Goal: Task Accomplishment & Management: Complete application form

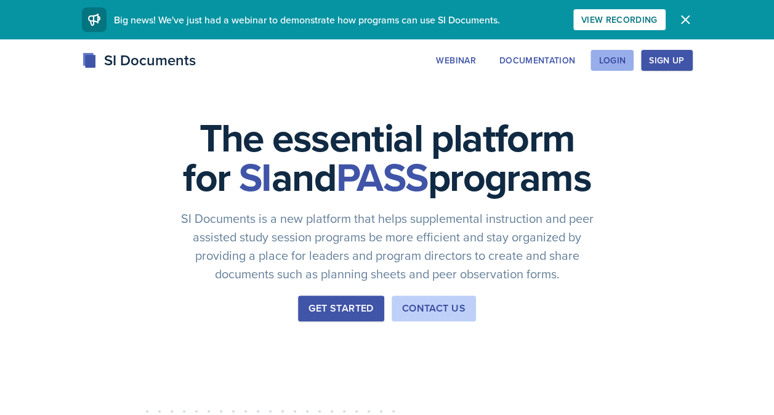
click at [621, 62] on div "Login" at bounding box center [612, 60] width 27 height 10
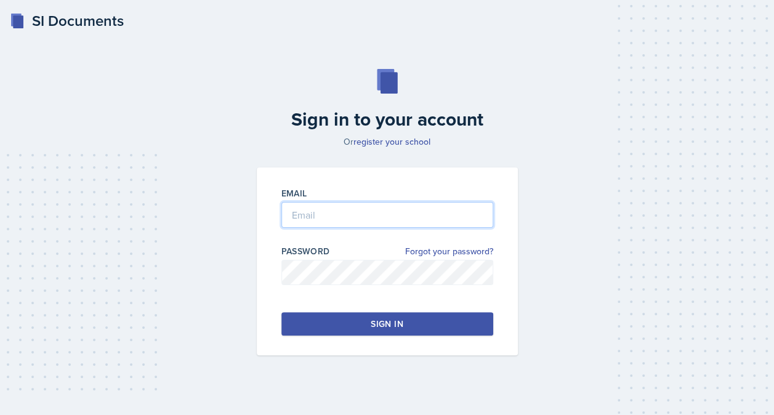
type input "[EMAIL_ADDRESS][PERSON_NAME][DOMAIN_NAME]"
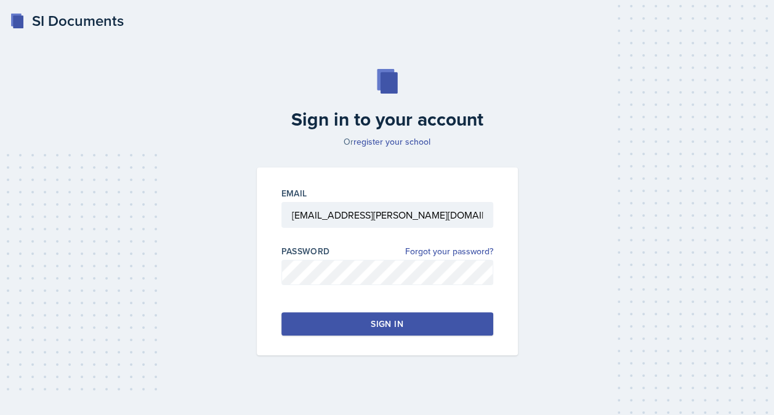
click at [369, 318] on button "Sign in" at bounding box center [388, 323] width 212 height 23
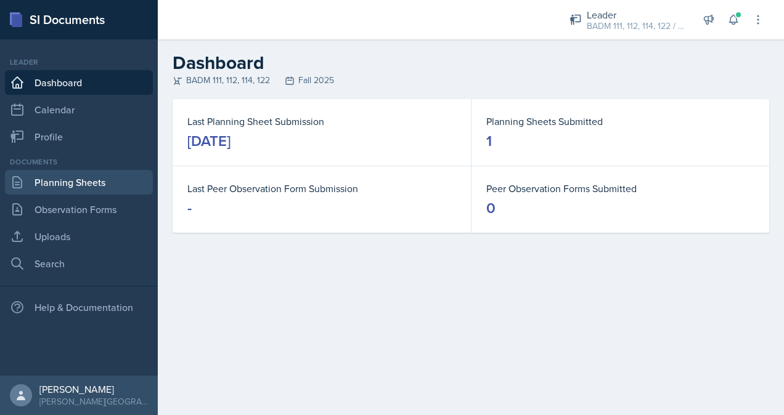
click at [61, 185] on link "Planning Sheets" at bounding box center [79, 182] width 148 height 25
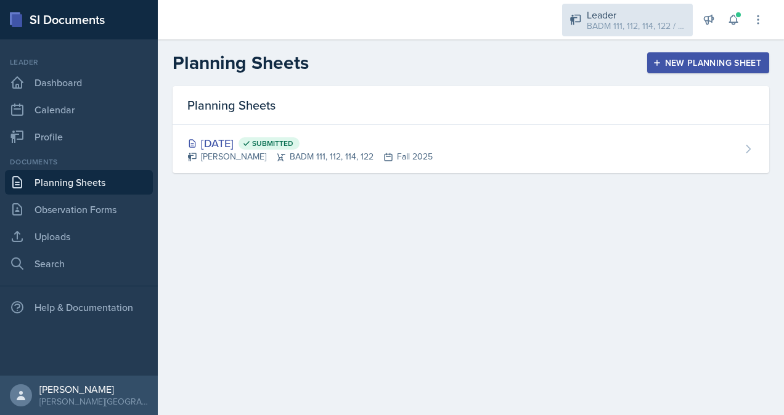
click at [609, 26] on div "BADM 111, 112, 114, 122 / Fall 2025" at bounding box center [635, 26] width 99 height 13
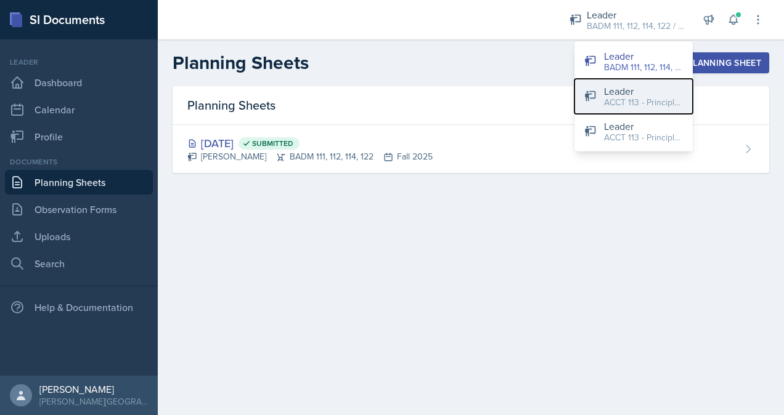
click at [630, 97] on div "ACCT 113 - Principles of Accounting I / Fall 2025" at bounding box center [643, 102] width 79 height 13
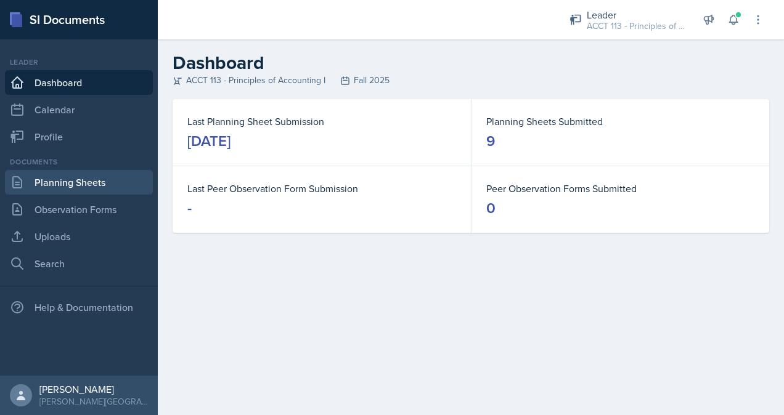
click at [75, 184] on link "Planning Sheets" at bounding box center [79, 182] width 148 height 25
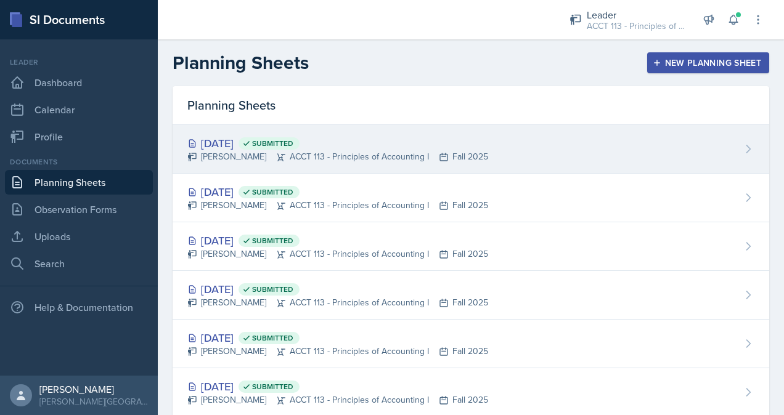
scroll to position [175, 0]
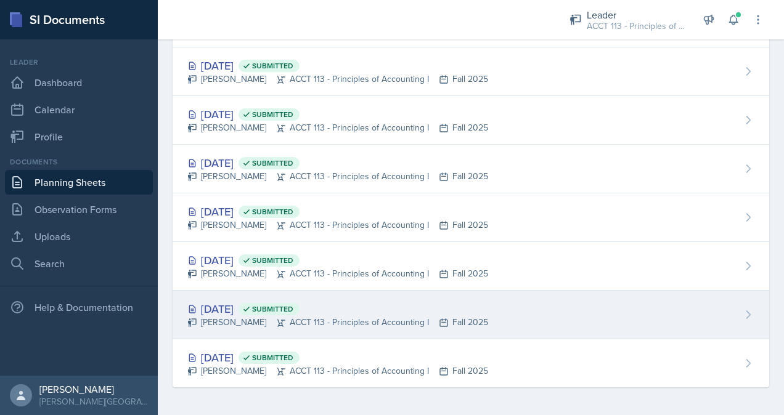
click at [341, 331] on div "[DATE] Submitted [PERSON_NAME] ACCT 113 - Principles of Accounting I Fall 2025" at bounding box center [470, 315] width 596 height 49
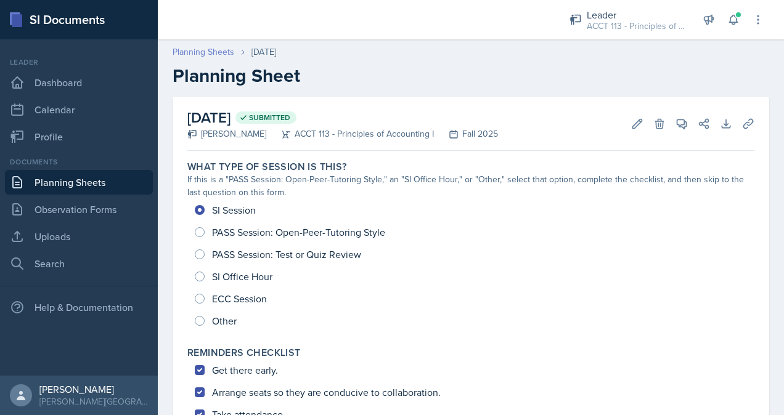
click at [219, 51] on link "Planning Sheets" at bounding box center [203, 52] width 62 height 13
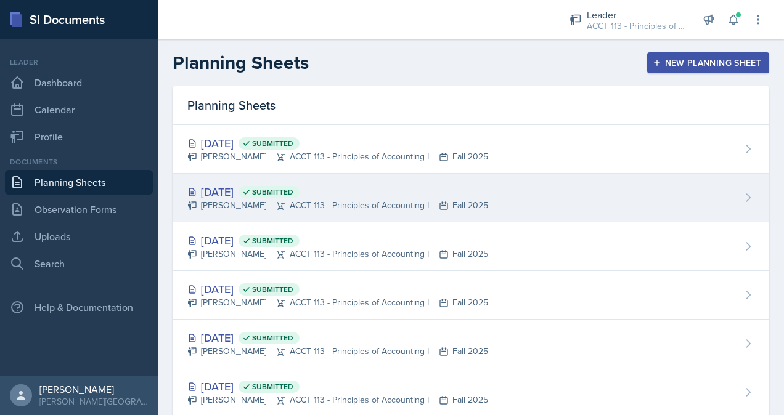
click at [326, 174] on div "[DATE] Submitted [PERSON_NAME] ACCT 113 - Principles of Accounting I Fall 2025" at bounding box center [470, 198] width 596 height 49
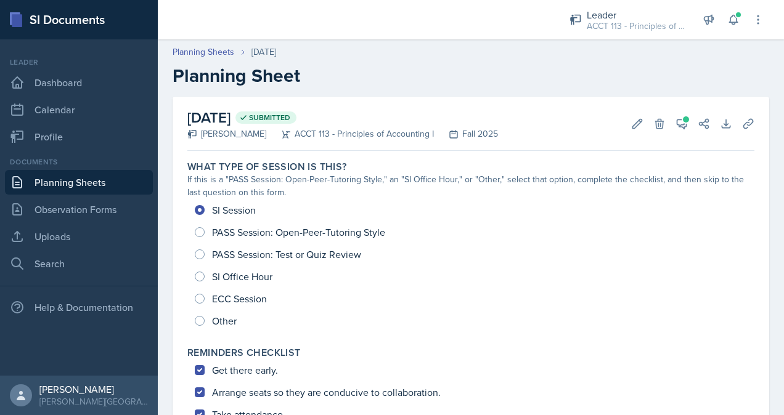
click at [92, 179] on link "Planning Sheets" at bounding box center [79, 182] width 148 height 25
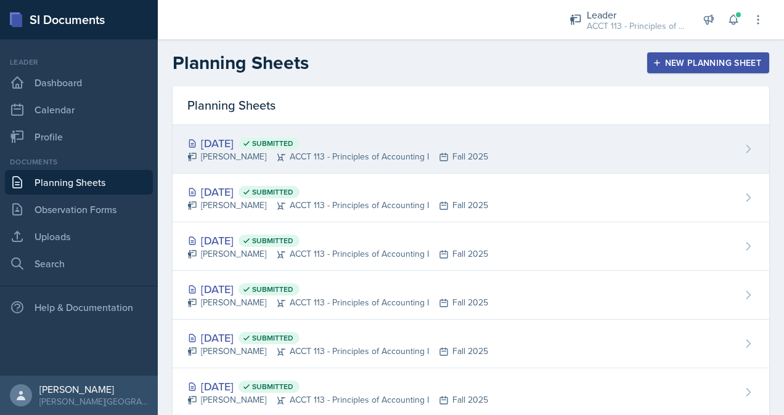
click at [315, 150] on div "[PERSON_NAME] ACCT 113 - Principles of Accounting I Fall 2025" at bounding box center [337, 156] width 301 height 13
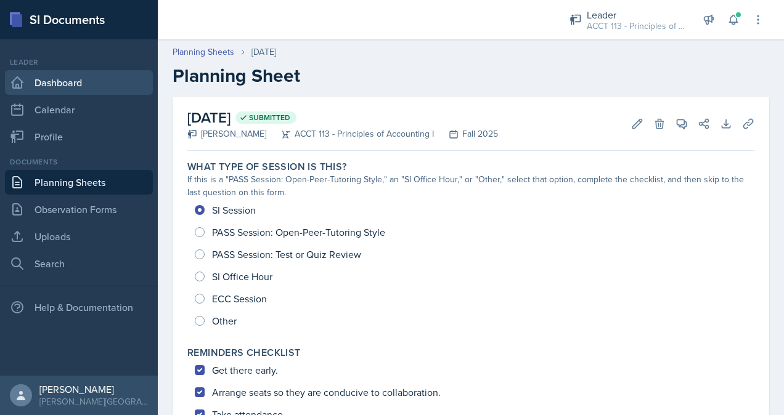
click at [64, 90] on link "Dashboard" at bounding box center [79, 82] width 148 height 25
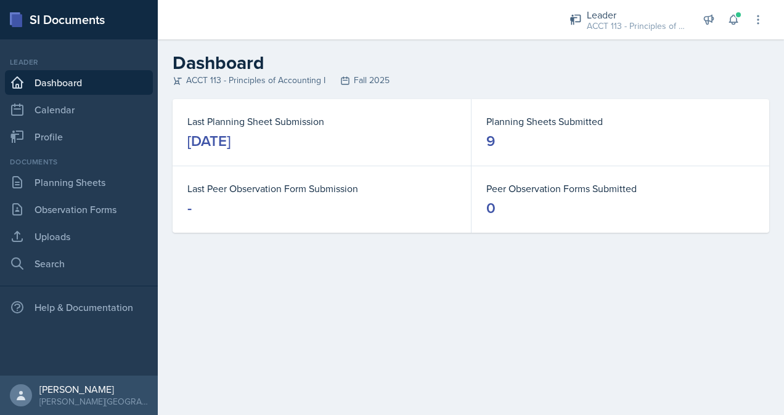
click at [230, 148] on div "[DATE]" at bounding box center [208, 141] width 43 height 20
click at [101, 176] on link "Planning Sheets" at bounding box center [79, 182] width 148 height 25
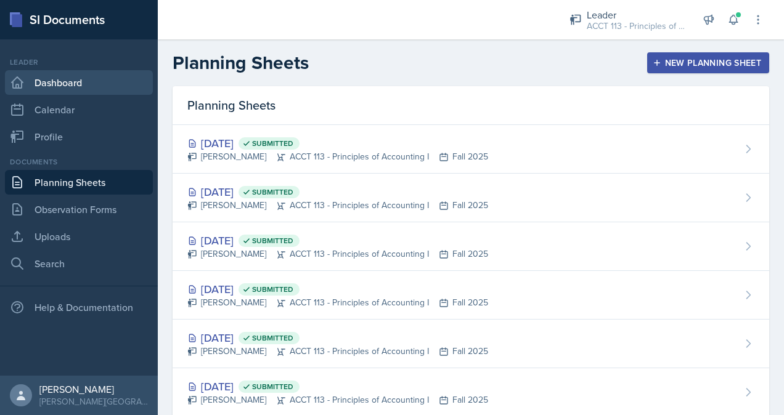
click at [72, 86] on link "Dashboard" at bounding box center [79, 82] width 148 height 25
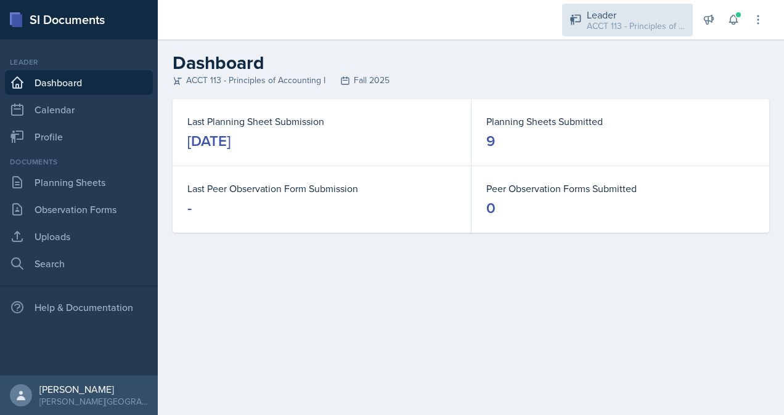
click at [617, 13] on div "Leader" at bounding box center [635, 14] width 99 height 15
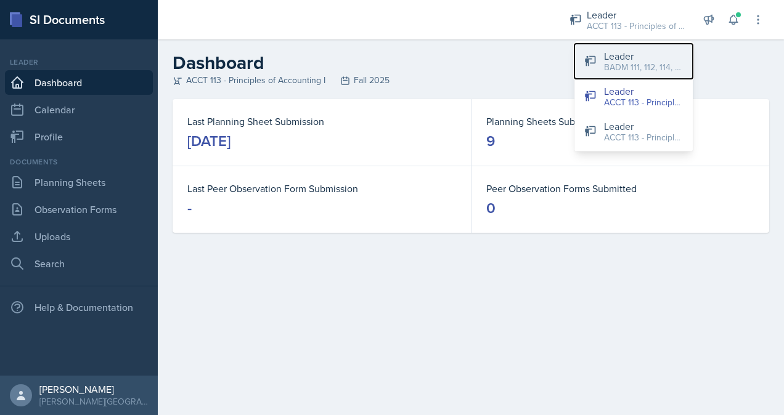
click at [646, 62] on div "BADM 111, 112, 114, 122 / Fall 2025" at bounding box center [643, 67] width 79 height 13
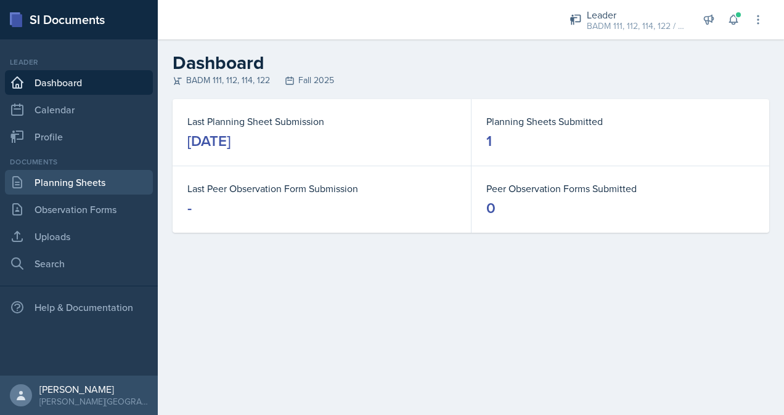
click at [68, 177] on link "Planning Sheets" at bounding box center [79, 182] width 148 height 25
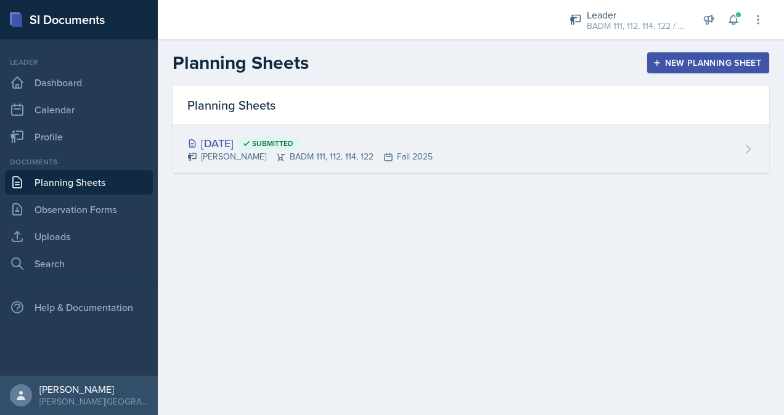
click at [609, 163] on div "[DATE] Submitted [PERSON_NAME] BADM 111, 112, 114, 122 Fall 2025" at bounding box center [470, 149] width 596 height 48
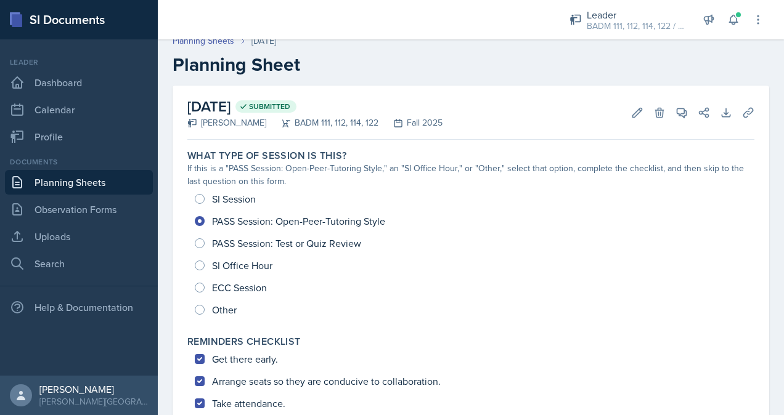
scroll to position [2, 0]
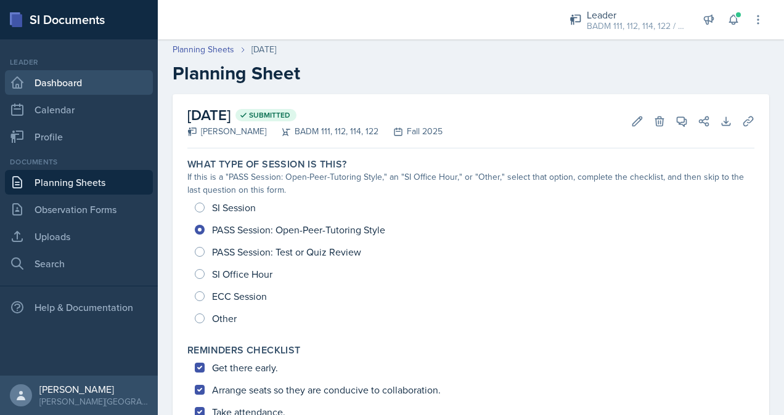
click at [62, 88] on link "Dashboard" at bounding box center [79, 82] width 148 height 25
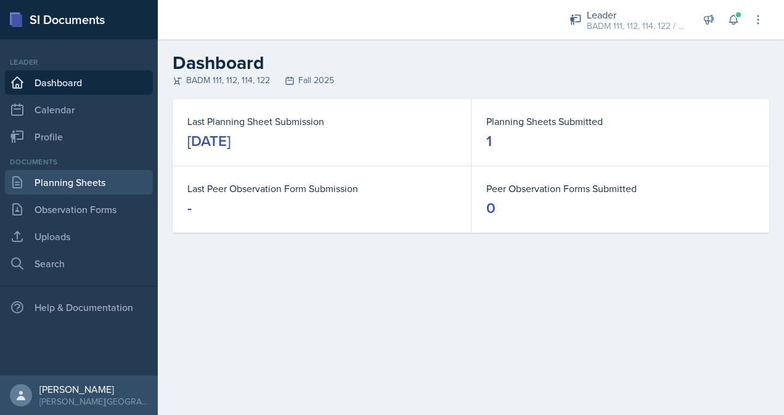
click at [58, 186] on link "Planning Sheets" at bounding box center [79, 182] width 148 height 25
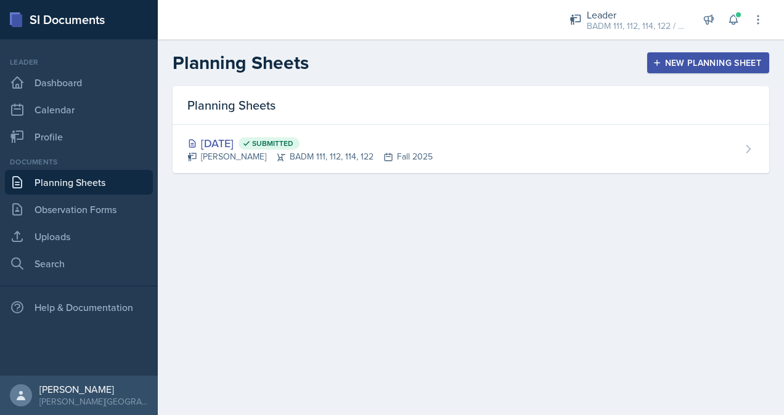
click at [711, 61] on div "New Planning Sheet" at bounding box center [708, 63] width 106 height 10
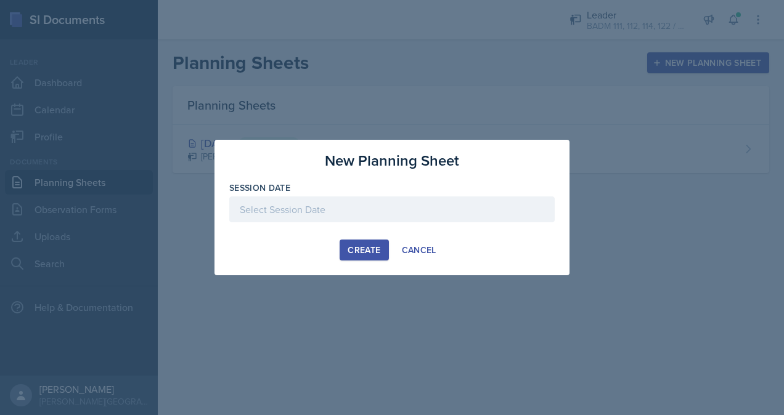
click at [350, 218] on div at bounding box center [391, 210] width 325 height 26
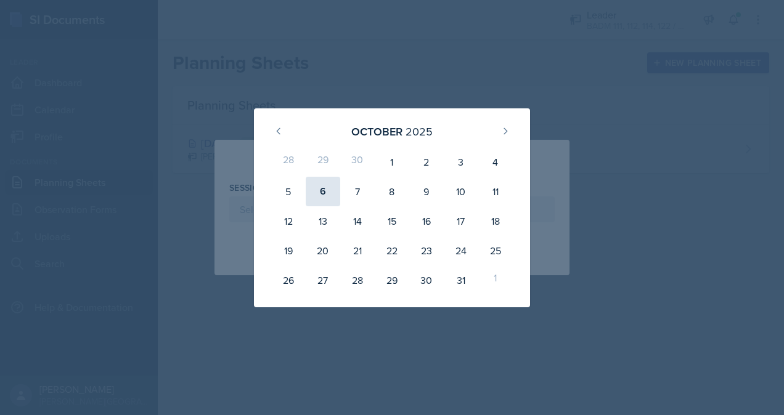
click at [319, 193] on div "6" at bounding box center [323, 192] width 34 height 30
type input "[DATE]"
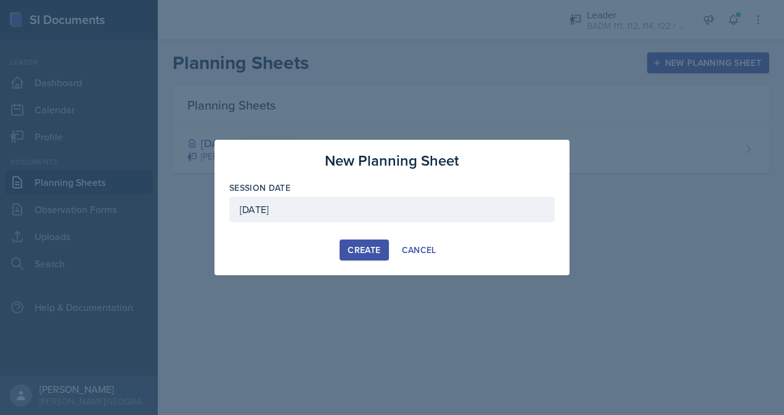
click at [370, 251] on div "Create" at bounding box center [363, 250] width 33 height 10
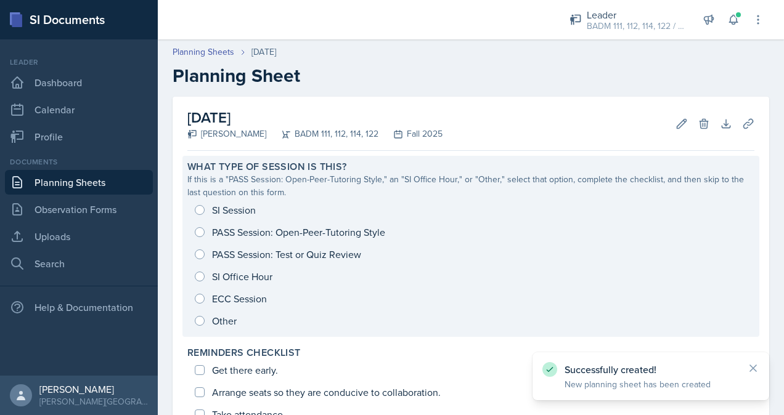
click at [303, 229] on div "SI Session PASS Session: Open-Peer-Tutoring Style PASS Session: Test or Quiz Re…" at bounding box center [470, 265] width 567 height 133
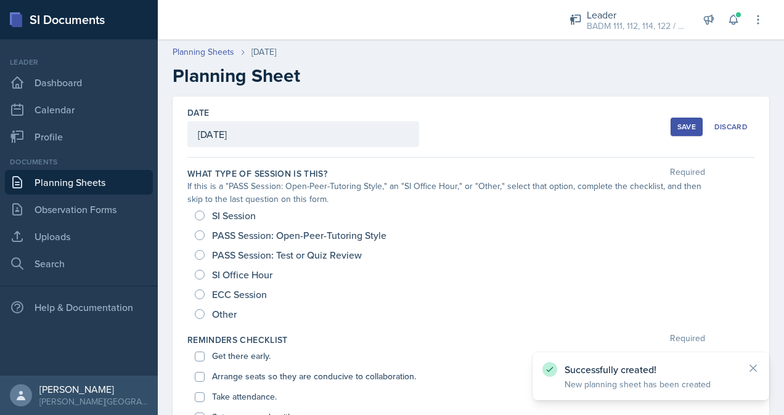
click at [292, 237] on span "PASS Session: Open-Peer-Tutoring Style" at bounding box center [299, 235] width 174 height 12
click at [205, 237] on input "PASS Session: Open-Peer-Tutoring Style" at bounding box center [200, 235] width 10 height 10
radio input "true"
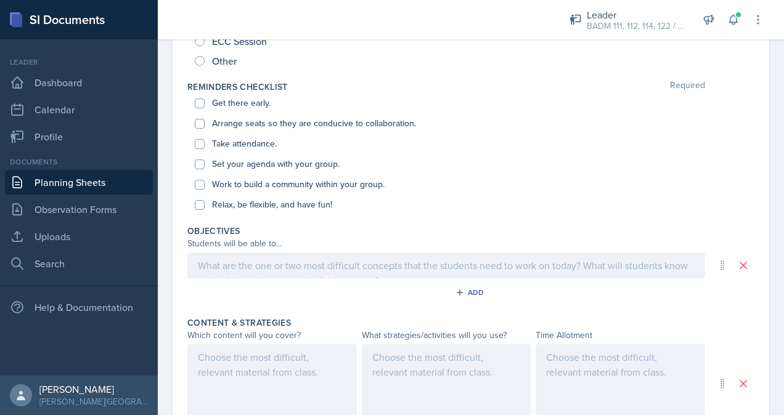
scroll to position [567, 0]
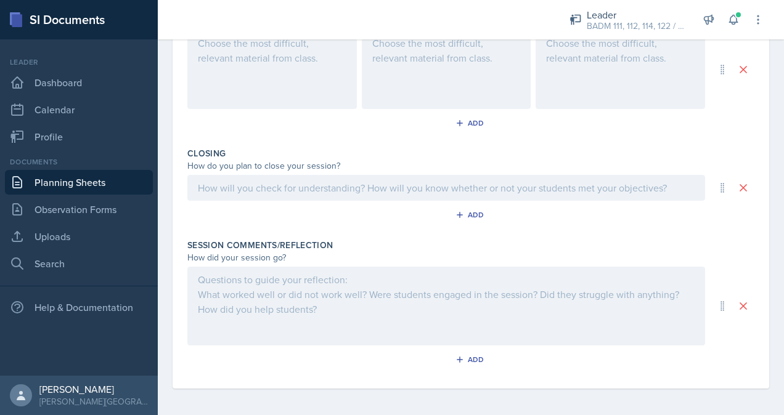
click at [245, 282] on div at bounding box center [445, 306] width 517 height 79
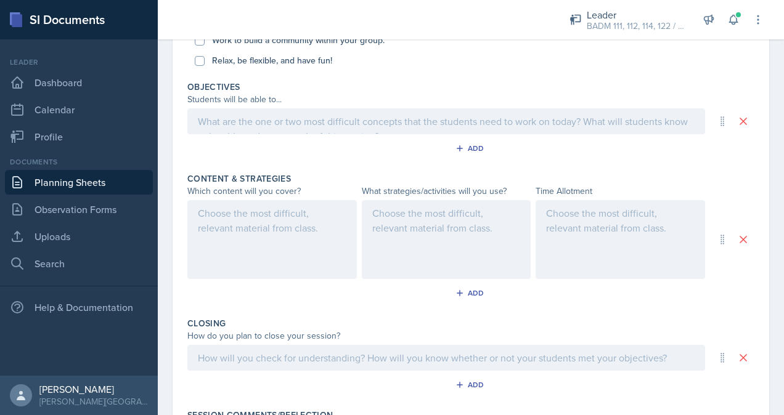
scroll to position [146, 0]
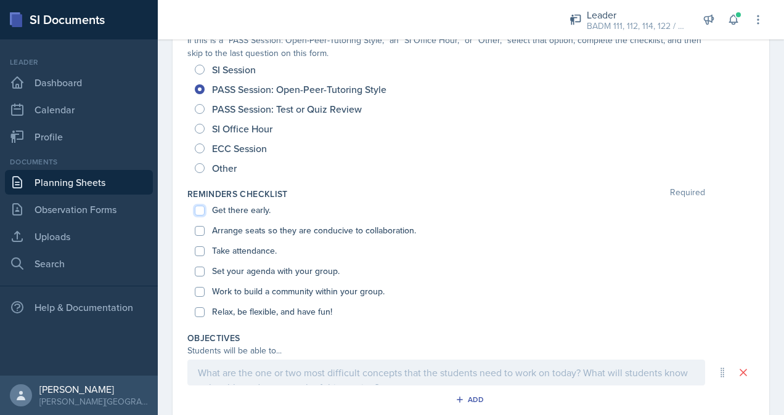
click at [200, 207] on input "Get there early." at bounding box center [200, 211] width 10 height 10
checkbox input "true"
click at [200, 237] on div "Arrange seats so they are conducive to collaboration." at bounding box center [471, 231] width 552 height 20
click at [200, 229] on input "Arrange seats so they are conducive to collaboration." at bounding box center [200, 231] width 10 height 10
checkbox input "true"
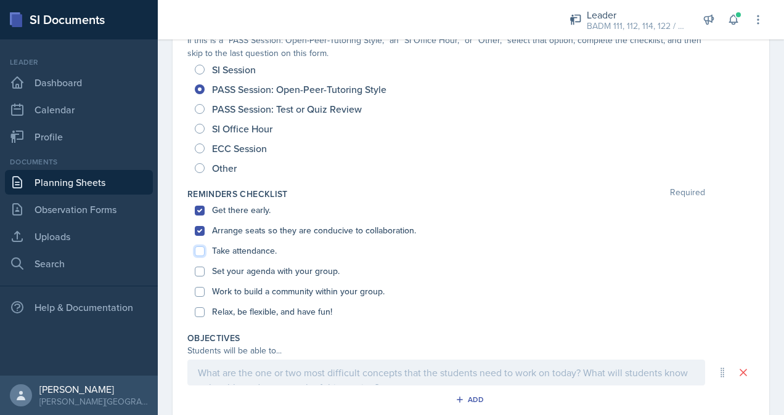
click at [198, 250] on input "Take attendance." at bounding box center [200, 251] width 10 height 10
checkbox input "true"
click at [199, 270] on input "Set your agenda with your group." at bounding box center [200, 272] width 10 height 10
checkbox input "true"
click at [205, 293] on div "Work to build a community within your group." at bounding box center [471, 292] width 552 height 20
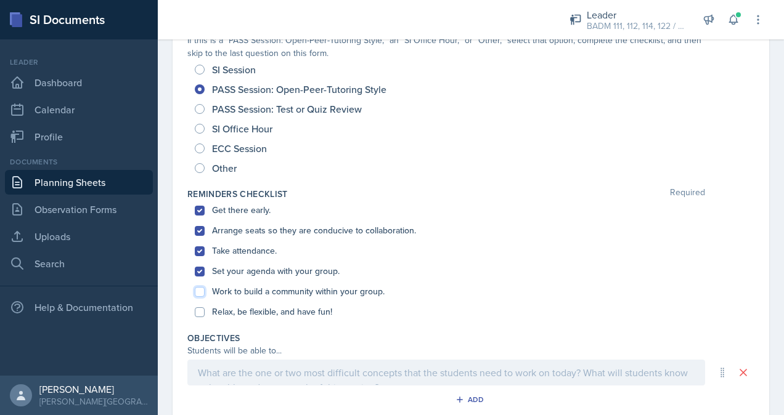
click at [203, 293] on input "Work to build a community within your group." at bounding box center [200, 292] width 10 height 10
checkbox input "true"
click at [198, 308] on input "Relax, be flexible, and have fun!" at bounding box center [200, 312] width 10 height 10
checkbox input "true"
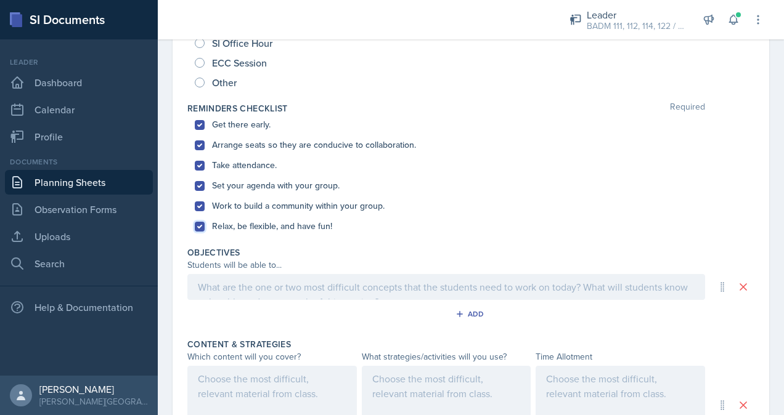
scroll to position [0, 0]
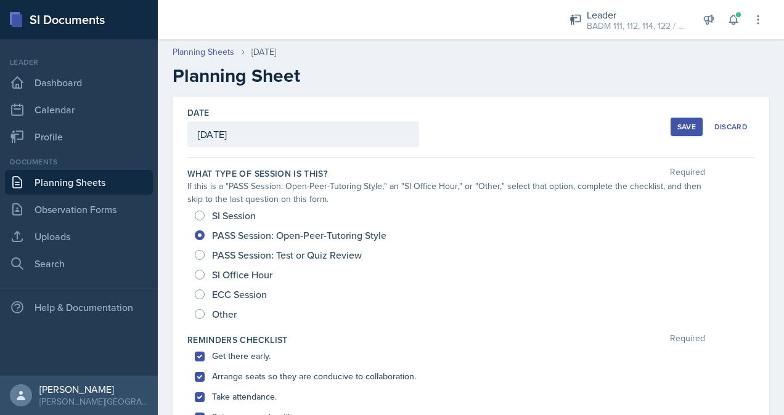
click at [687, 123] on div "Save" at bounding box center [686, 127] width 18 height 10
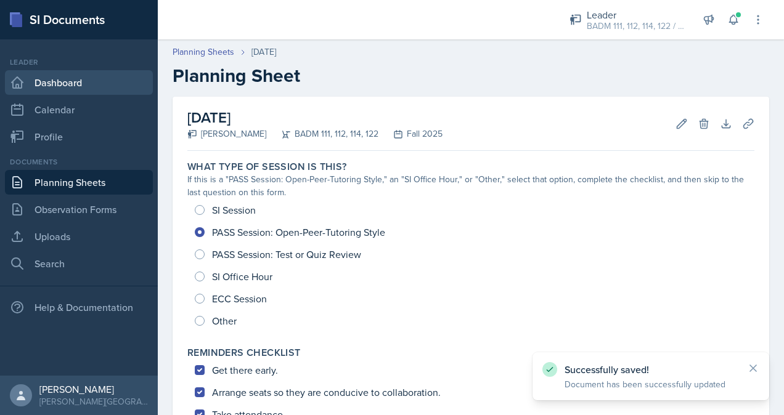
click at [51, 79] on link "Dashboard" at bounding box center [79, 82] width 148 height 25
